Goal: Information Seeking & Learning: Learn about a topic

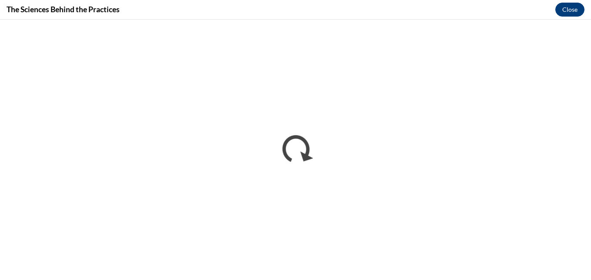
scroll to position [294, 0]
click at [560, 7] on button "Close" at bounding box center [570, 10] width 29 height 14
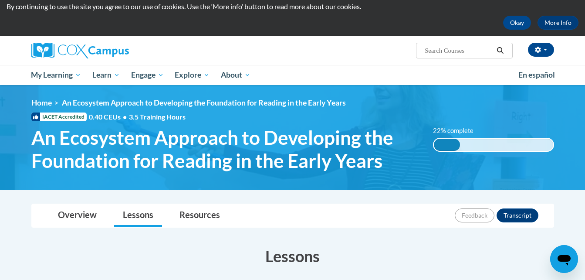
scroll to position [0, 0]
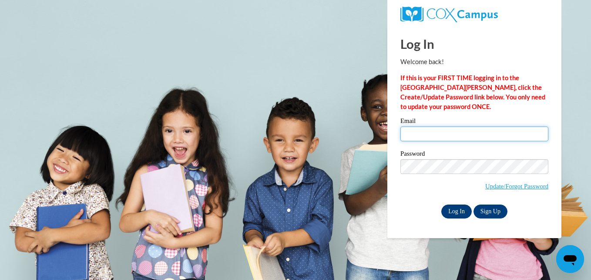
type input "ecelkin@gmail.com"
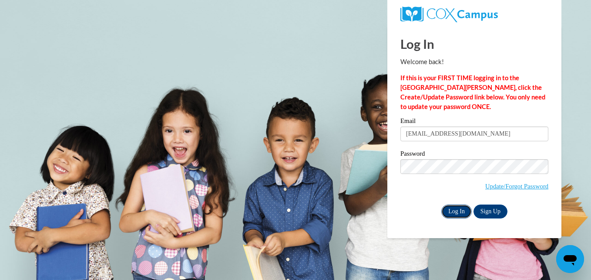
click at [460, 206] on input "Log In" at bounding box center [456, 211] width 30 height 14
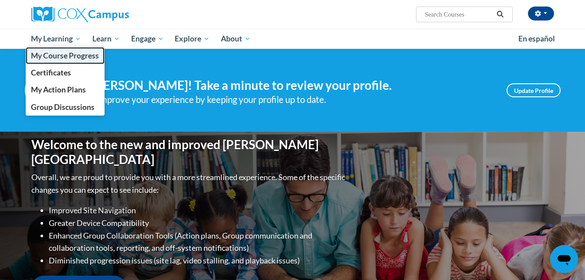
click at [59, 54] on span "My Course Progress" at bounding box center [65, 55] width 68 height 9
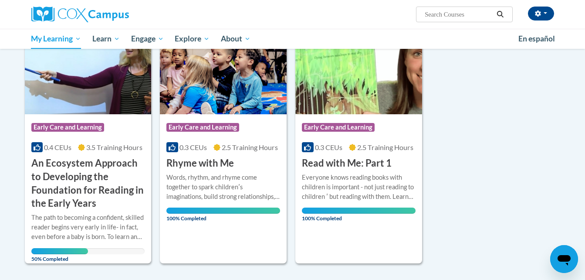
scroll to position [134, 0]
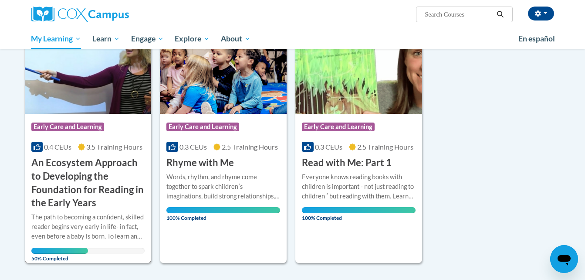
click at [119, 98] on img at bounding box center [88, 69] width 127 height 89
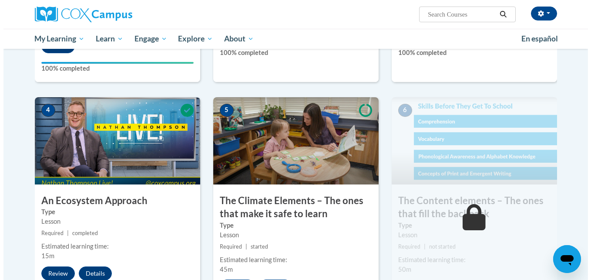
scroll to position [407, 0]
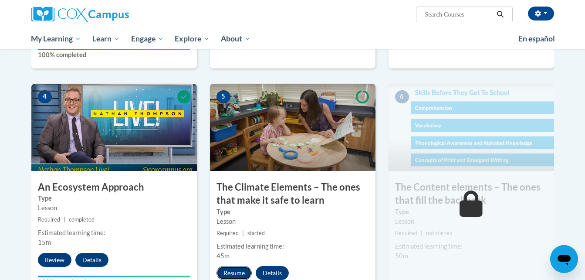
click at [239, 270] on button "Resume" at bounding box center [233, 273] width 35 height 14
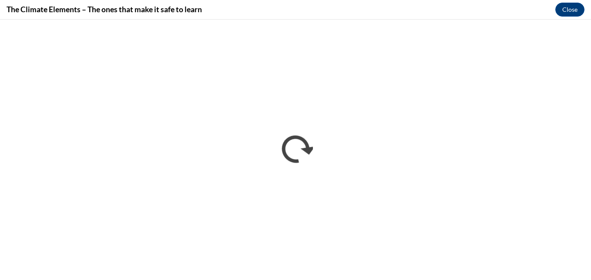
scroll to position [0, 0]
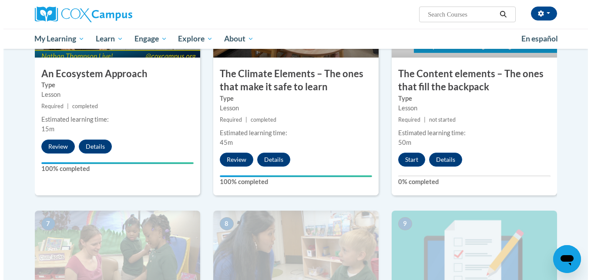
scroll to position [519, 0]
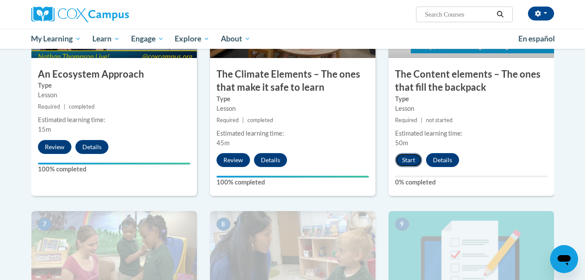
click at [398, 160] on button "Start" at bounding box center [408, 160] width 27 height 14
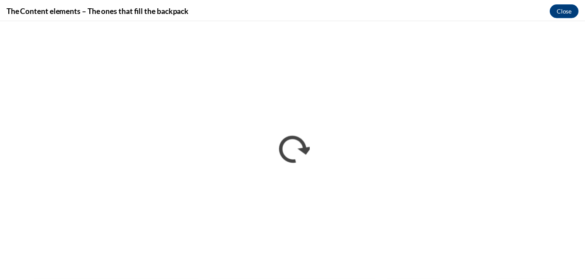
scroll to position [0, 0]
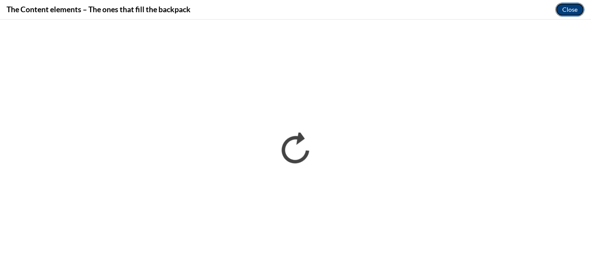
click at [576, 9] on button "Close" at bounding box center [570, 10] width 29 height 14
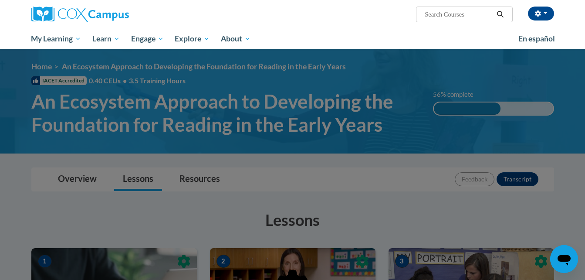
click at [576, 9] on div "Emily Elkin (America/Chicago UTC-05:00) My Profile Inbox My Transcripts Log Out…" at bounding box center [292, 24] width 585 height 49
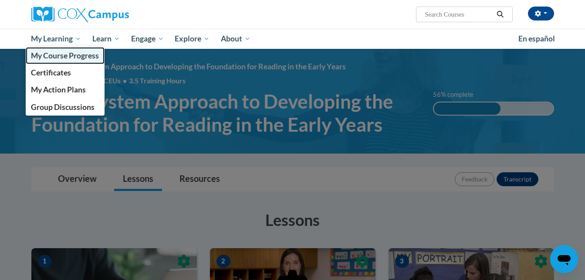
click at [68, 58] on span "My Course Progress" at bounding box center [65, 55] width 68 height 9
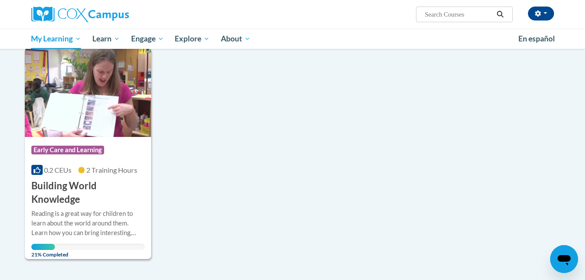
scroll to position [367, 0]
